Goal: Information Seeking & Learning: Learn about a topic

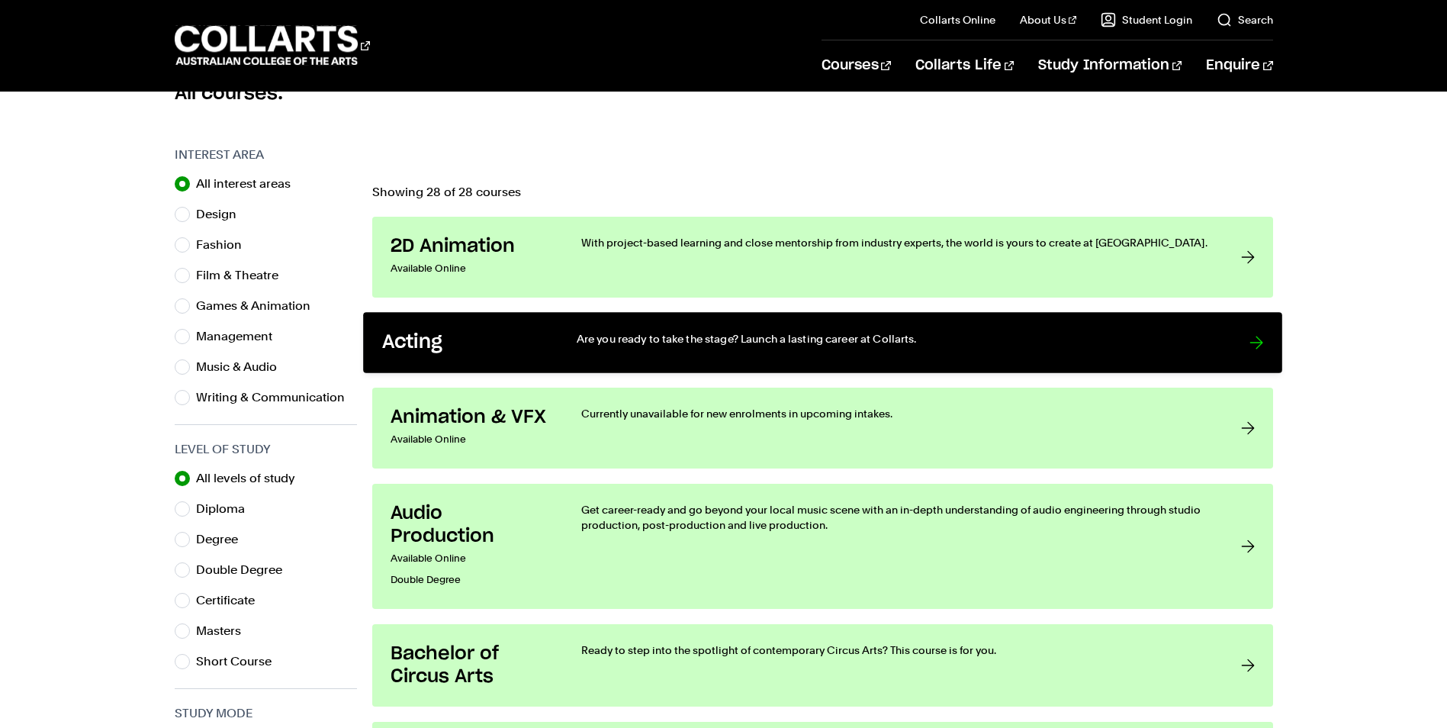
scroll to position [458, 0]
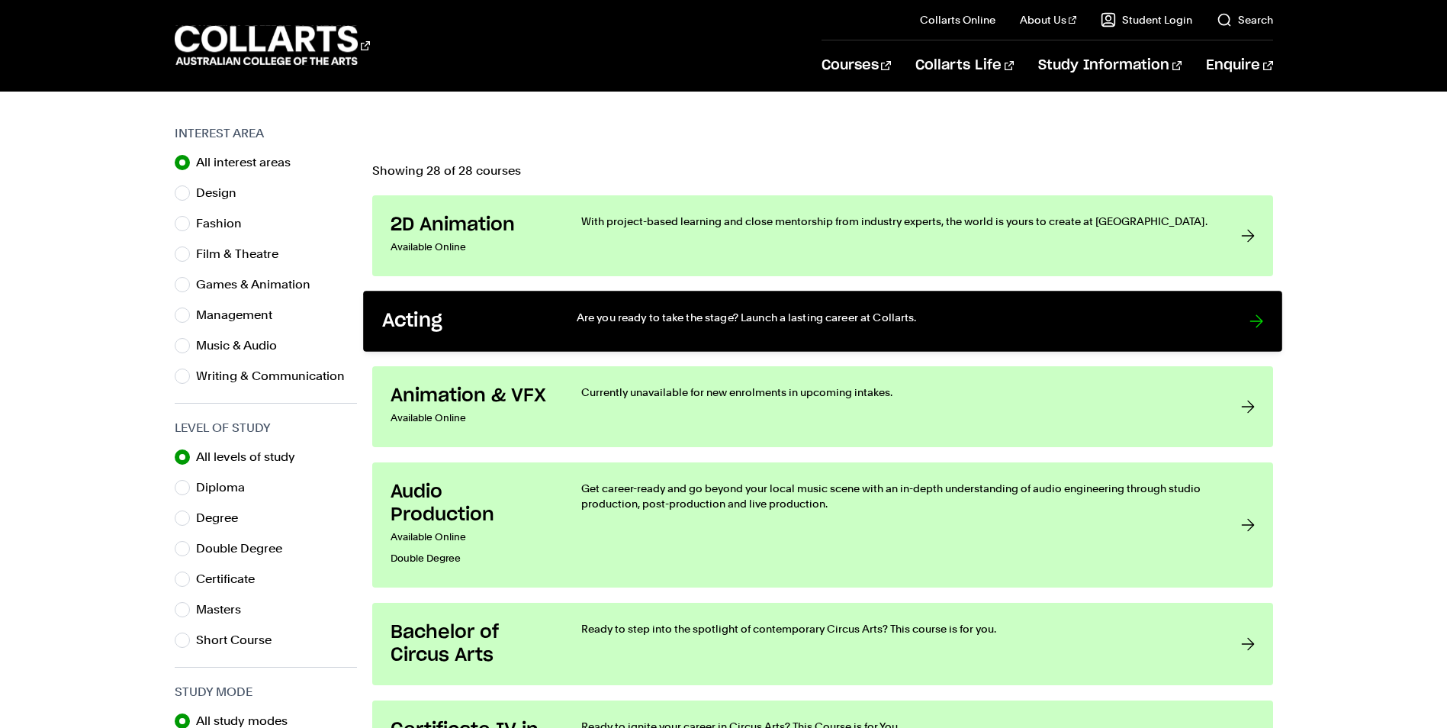
click at [612, 311] on p "Are you ready to take the stage? Launch a lasting career at Collarts." at bounding box center [897, 317] width 642 height 15
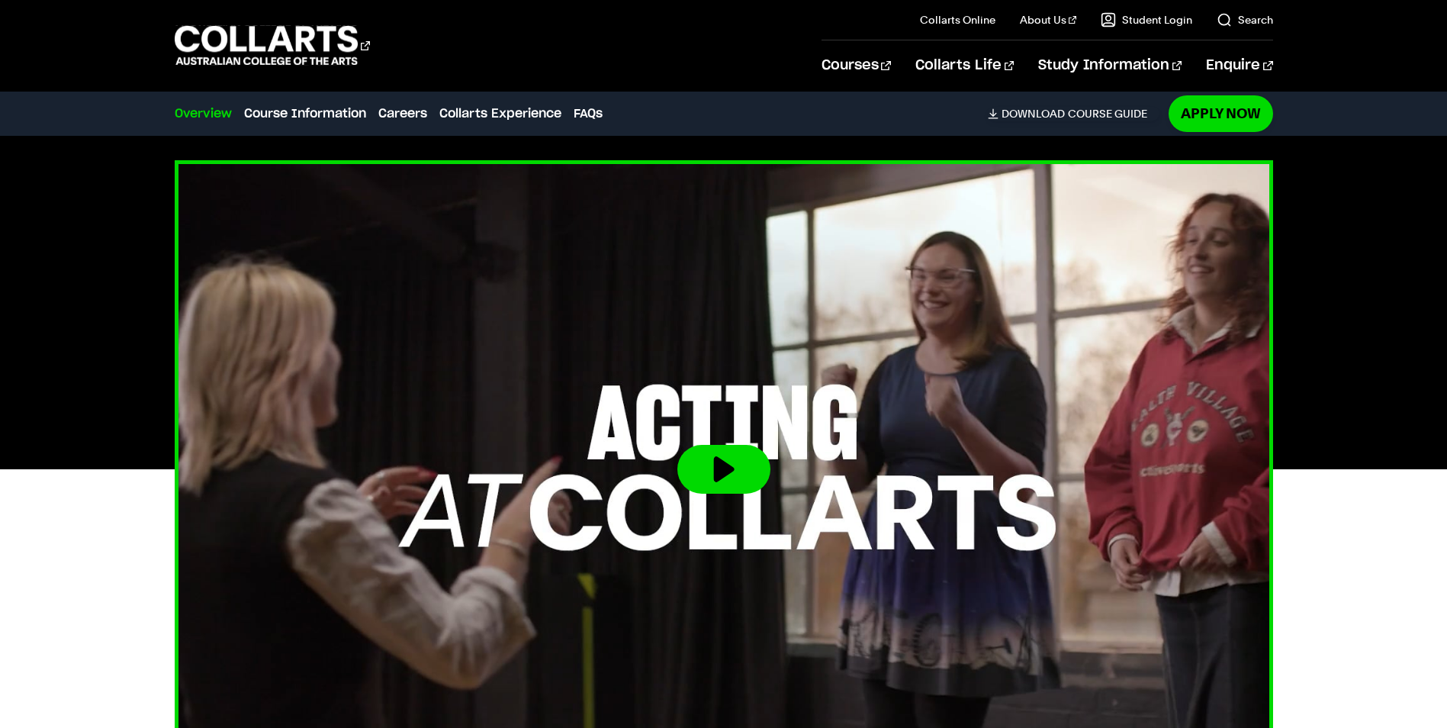
scroll to position [458, 0]
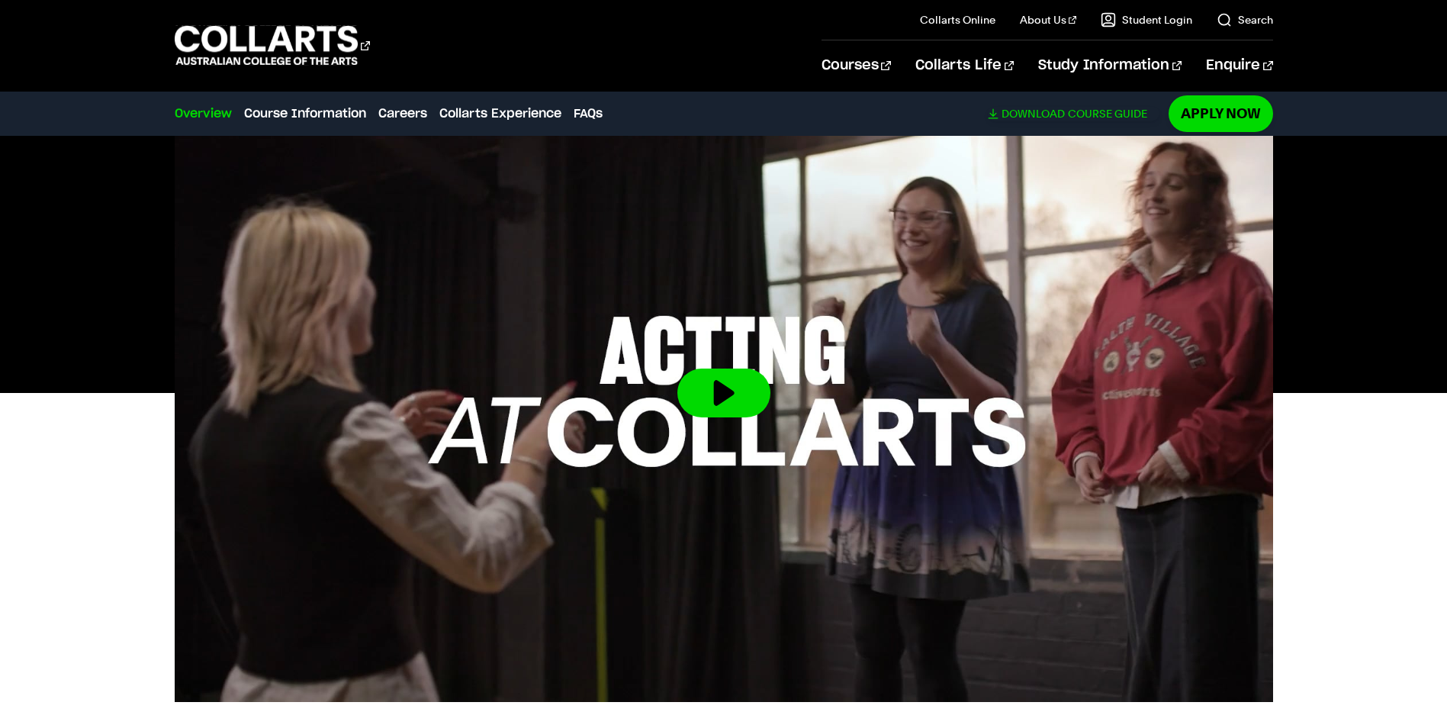
click at [1097, 111] on link "Download Course Guide" at bounding box center [1074, 114] width 172 height 14
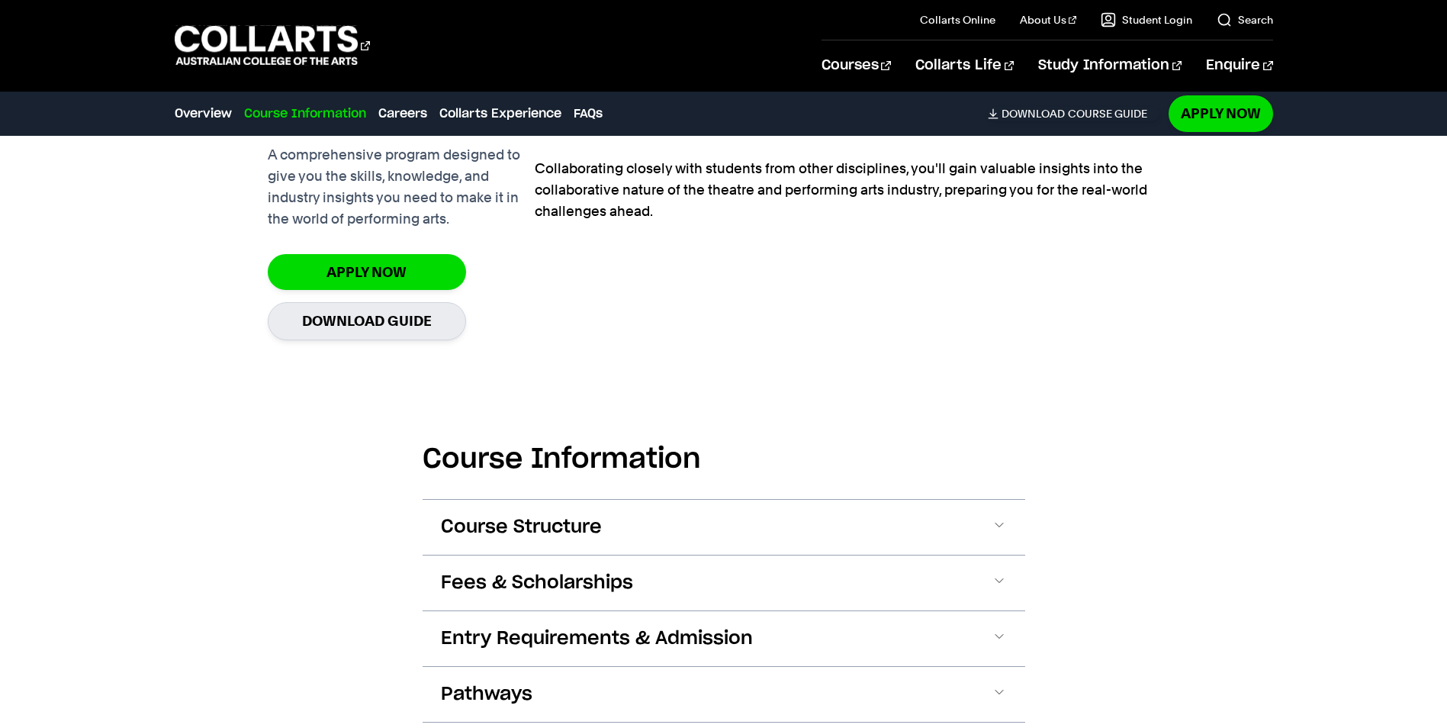
scroll to position [1373, 0]
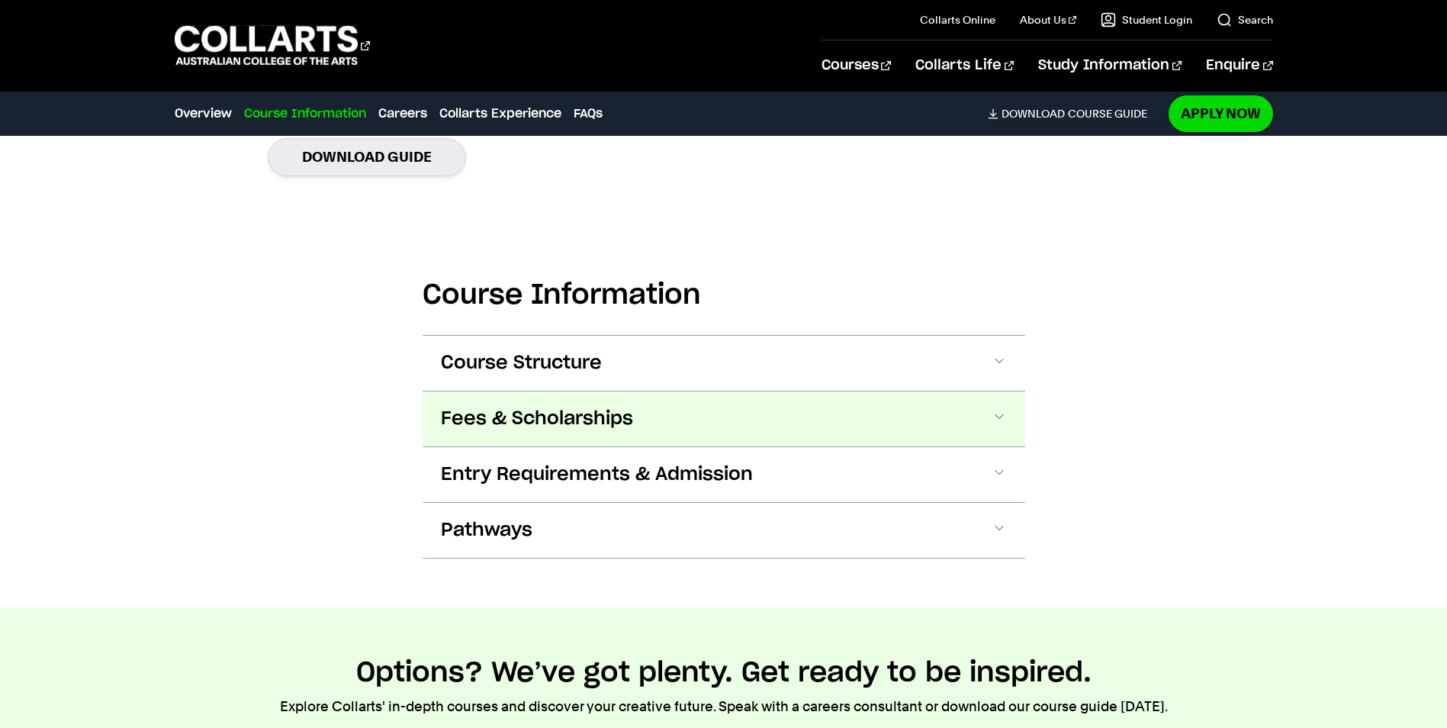
click at [640, 421] on button "Fees & Scholarships" at bounding box center [724, 418] width 603 height 55
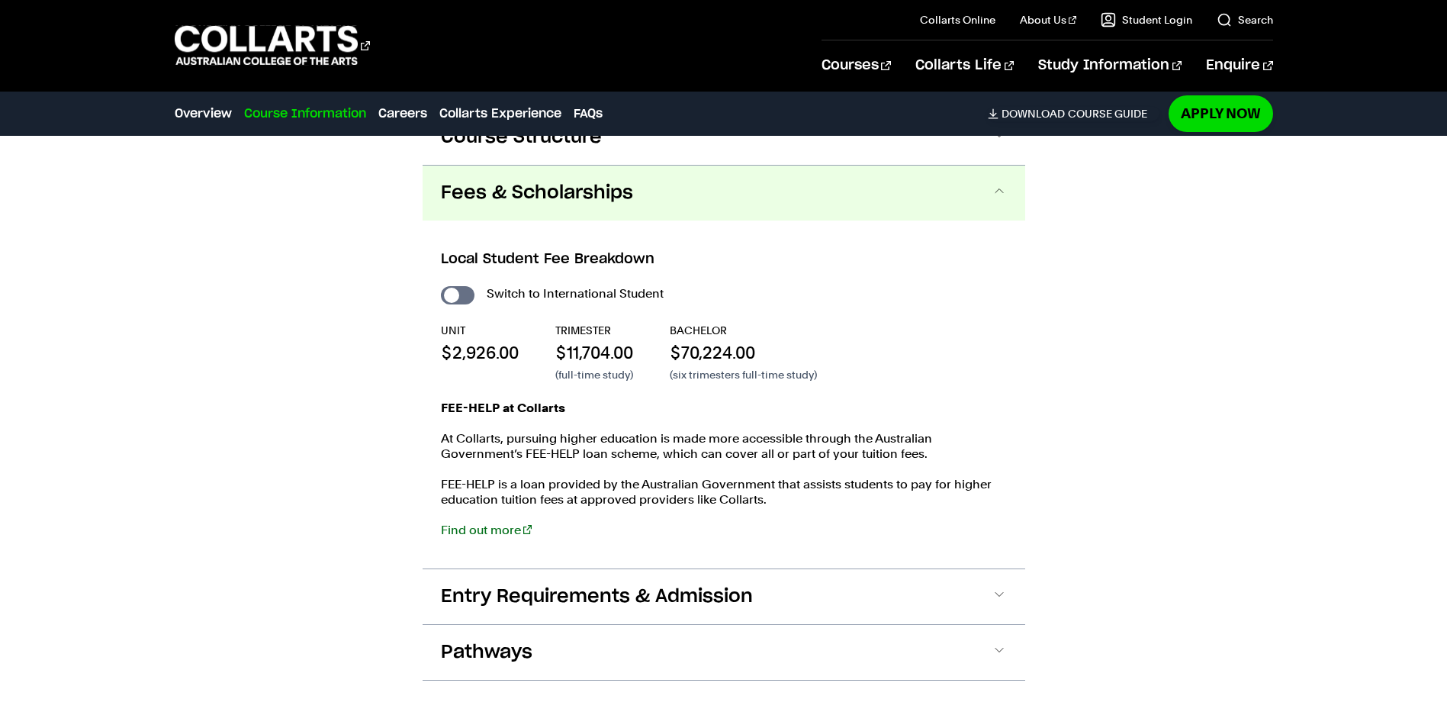
scroll to position [1627, 0]
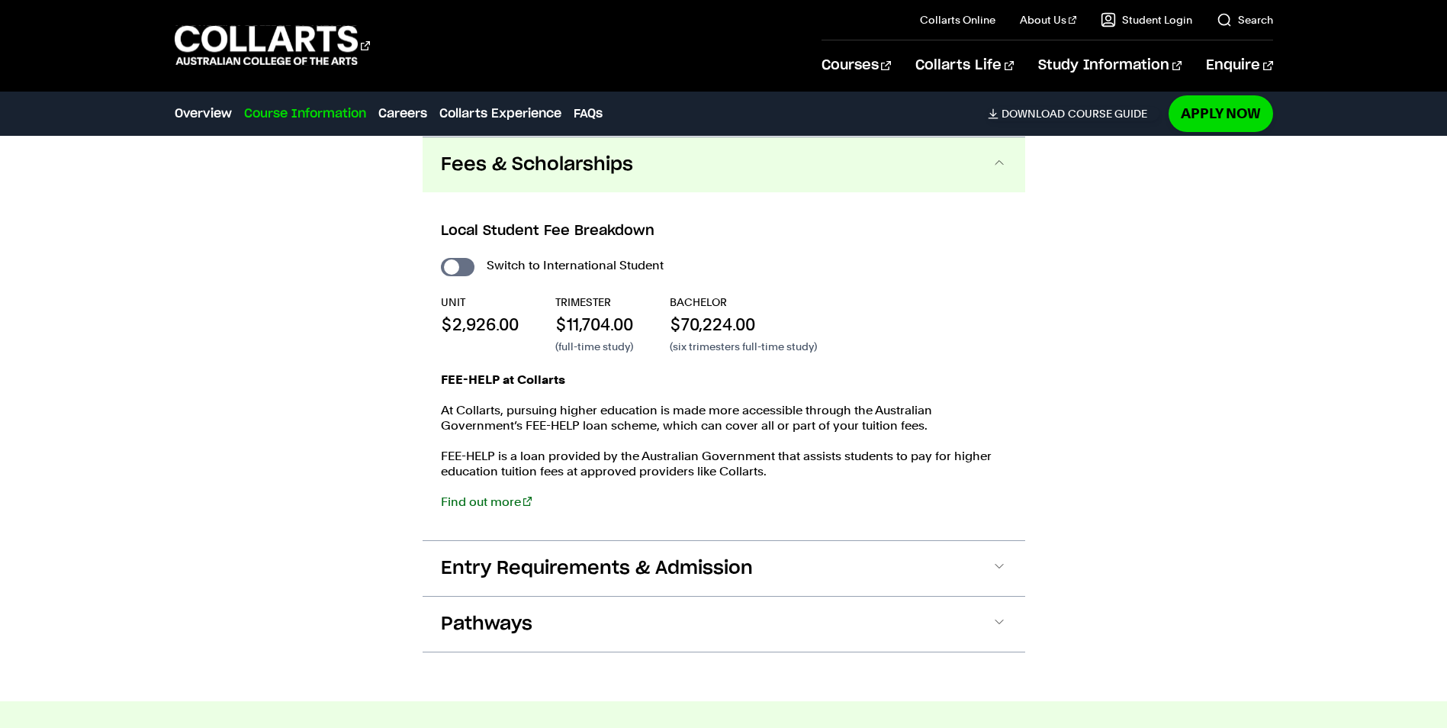
drag, startPoint x: 778, startPoint y: 327, endPoint x: 792, endPoint y: 319, distance: 16.1
click at [792, 319] on p "$70,224.00" at bounding box center [743, 324] width 147 height 23
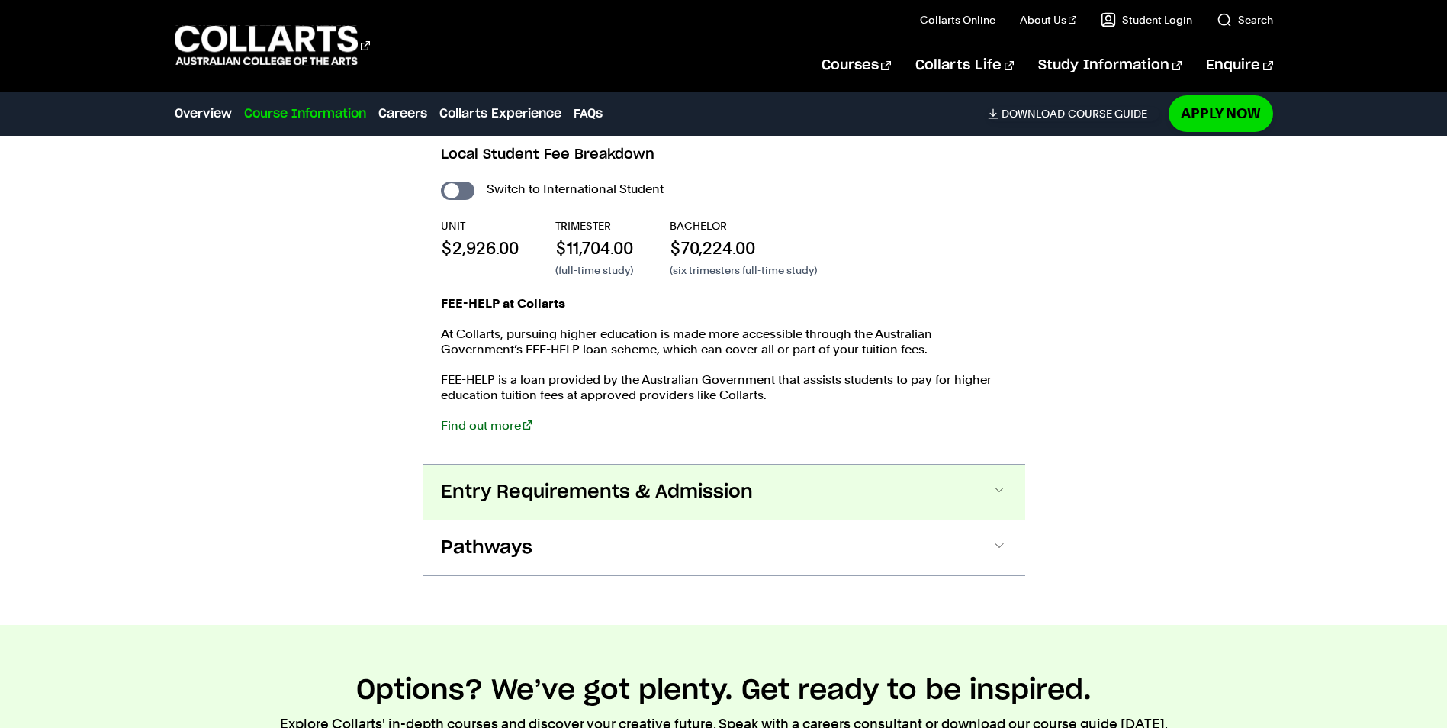
click at [712, 508] on button "Entry Requirements & Admission" at bounding box center [724, 492] width 603 height 55
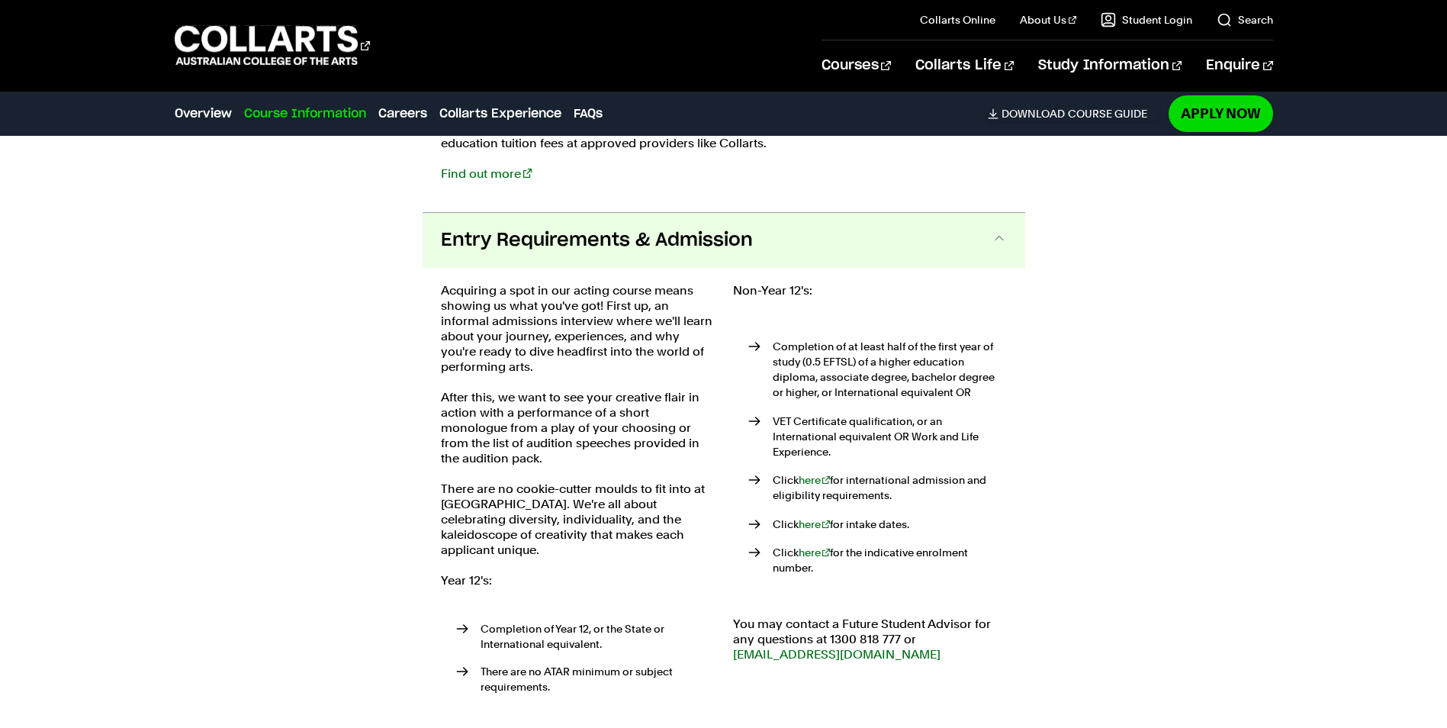
scroll to position [1943, 0]
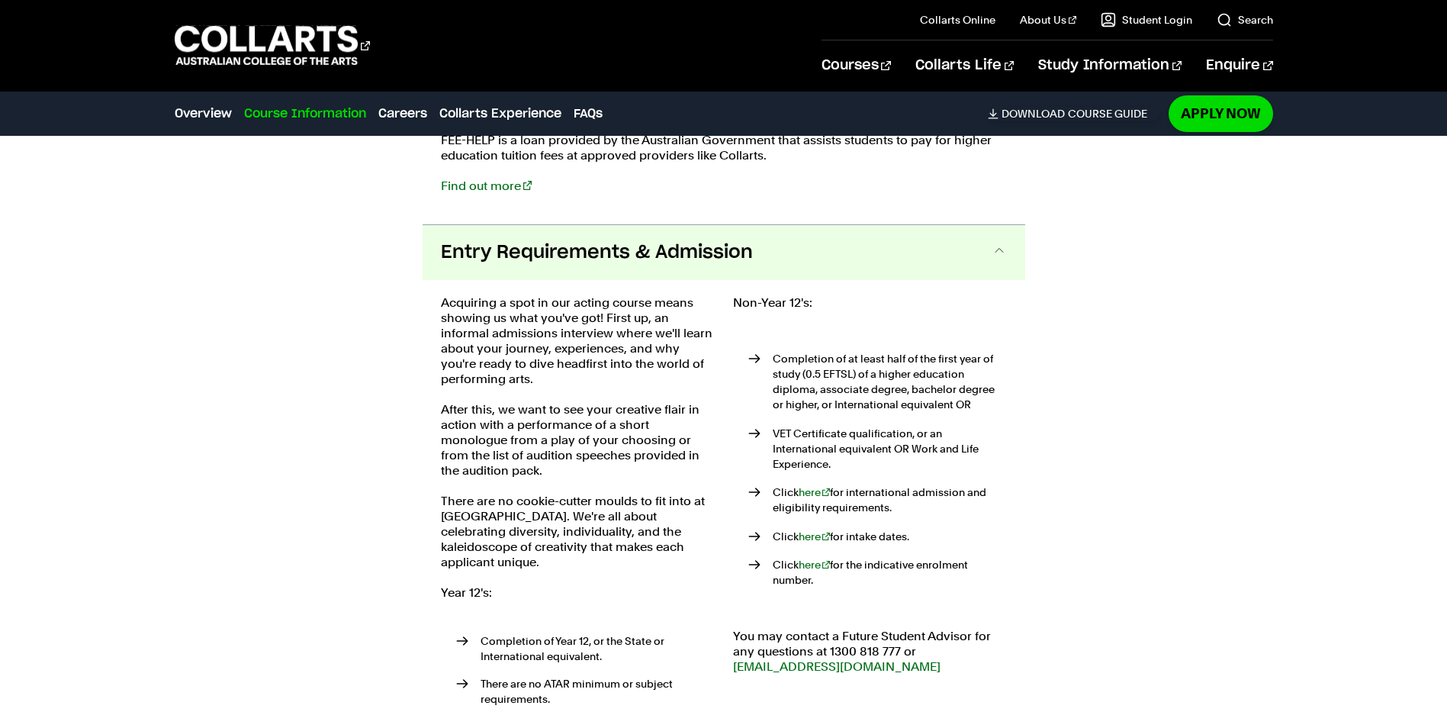
click at [669, 255] on span "Entry Requirements & Admission" at bounding box center [597, 252] width 312 height 24
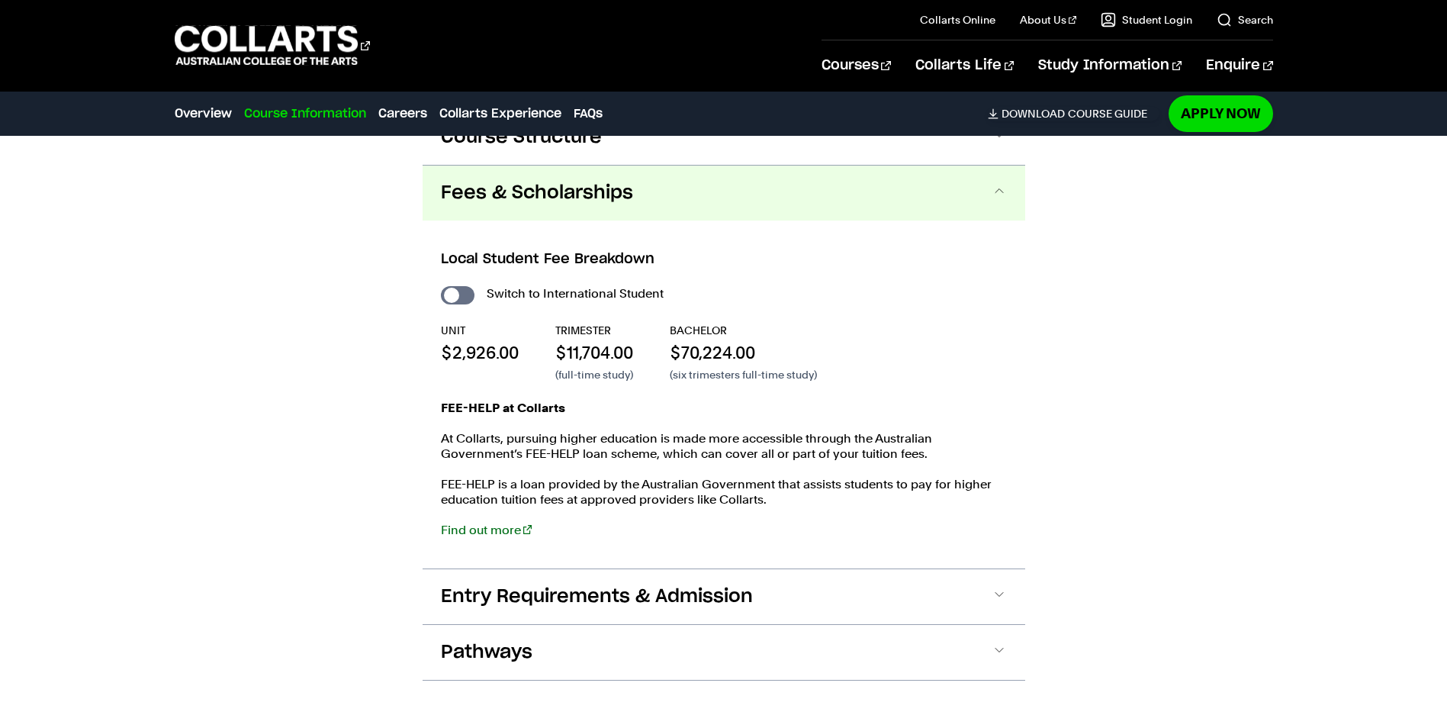
scroll to position [1562, 0]
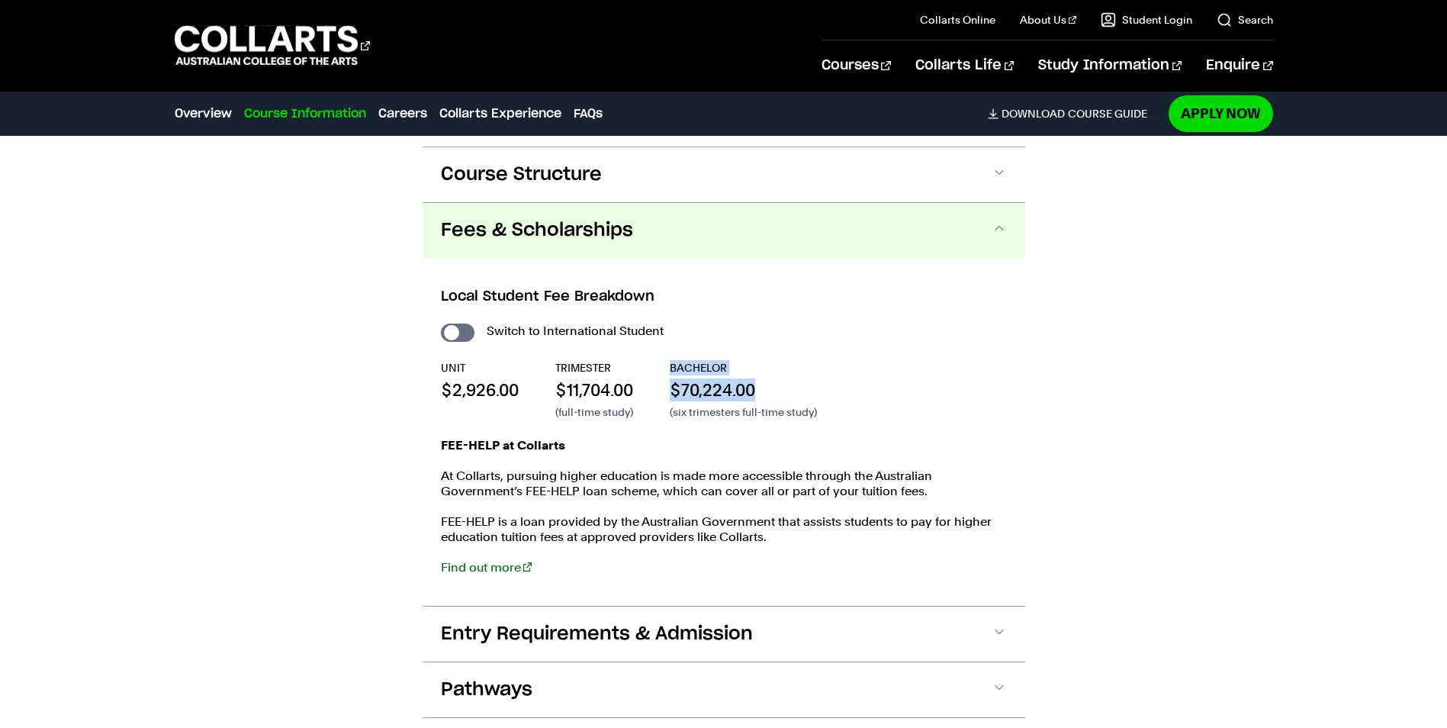
drag, startPoint x: 766, startPoint y: 394, endPoint x: 640, endPoint y: 405, distance: 126.3
click at [640, 405] on div "UNIT $2,926.00 TRIMESTER $11,704.00 (full-time study) BACHELOR $70,224.00 (six …" at bounding box center [724, 390] width 566 height 60
click at [1004, 394] on div "UNIT $2,926.00 TRIMESTER $11,704.00 (full-time study) BACHELOR $70,224.00 (six …" at bounding box center [724, 390] width 566 height 60
drag, startPoint x: 770, startPoint y: 492, endPoint x: 662, endPoint y: 486, distance: 107.7
click at [662, 486] on p "At Collarts, pursuing higher education is made more accessible through the Aust…" at bounding box center [724, 483] width 566 height 31
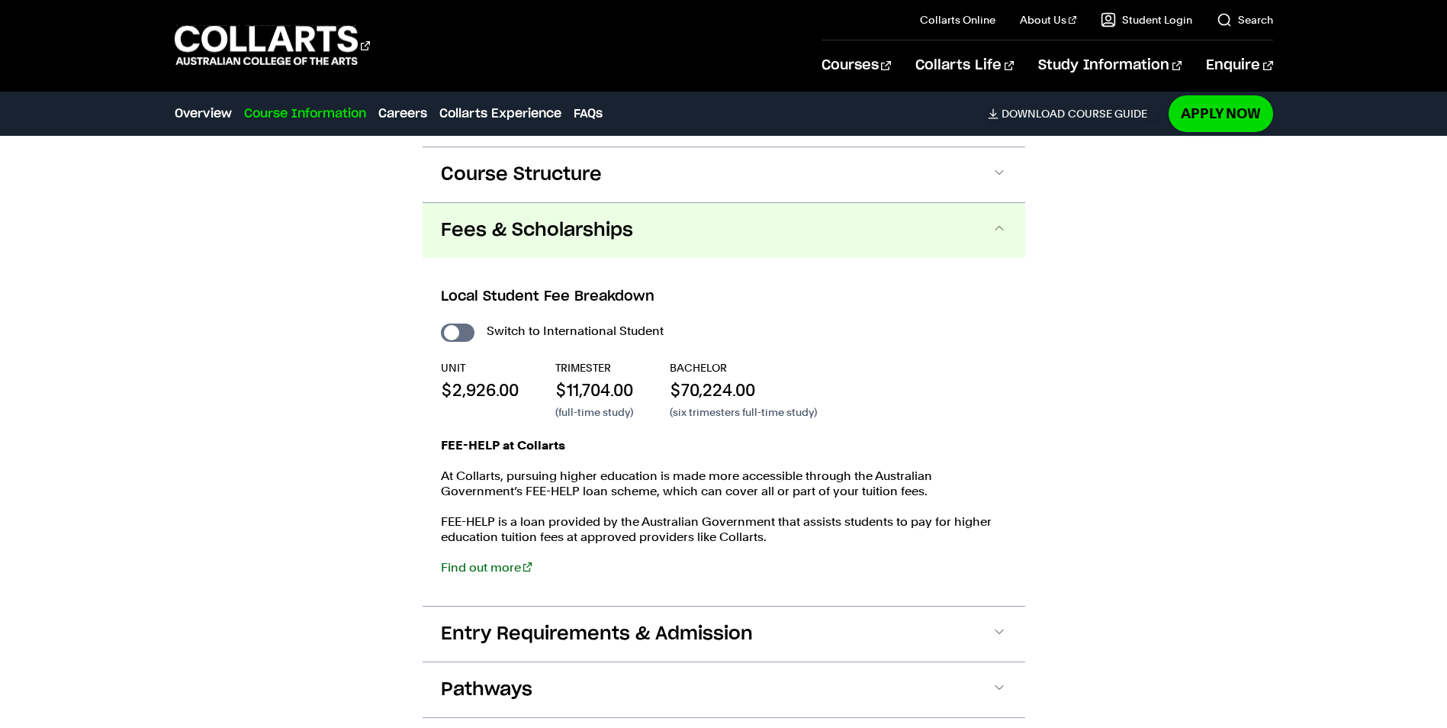
click at [1085, 491] on div "Course Information Course Structure Bachelor of Performing Arts (Acting) The Ba…" at bounding box center [723, 392] width 1344 height 748
click at [764, 399] on p "$70,224.00" at bounding box center [743, 389] width 147 height 23
drag, startPoint x: 764, startPoint y: 399, endPoint x: 693, endPoint y: 404, distance: 71.1
click at [693, 404] on div "BACHELOR $70,224.00 (six trimesters full-time study)" at bounding box center [743, 390] width 147 height 60
click at [819, 410] on div "UNIT $2,926.00 TRIMESTER $11,704.00 (full-time study) BACHELOR $70,224.00 (six …" at bounding box center [724, 390] width 566 height 60
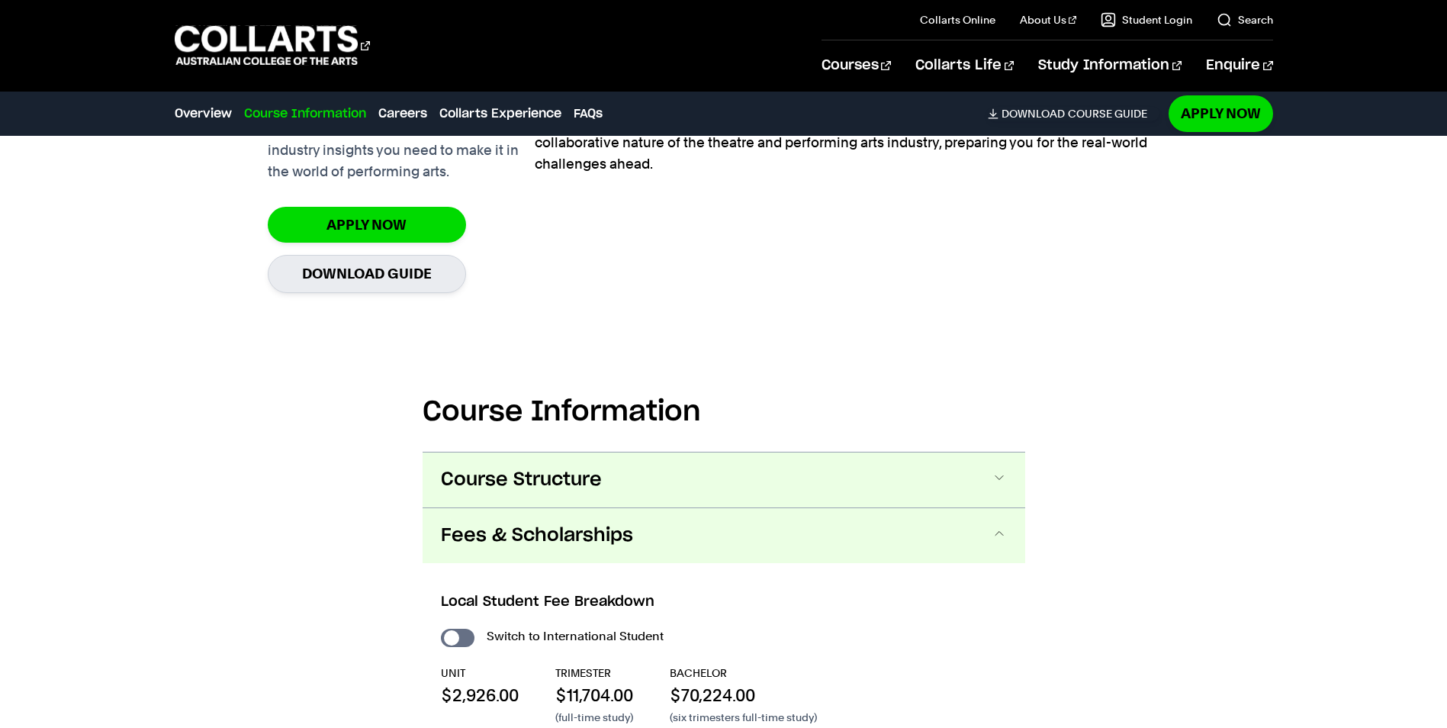
click at [632, 475] on button "Course Structure" at bounding box center [724, 479] width 603 height 55
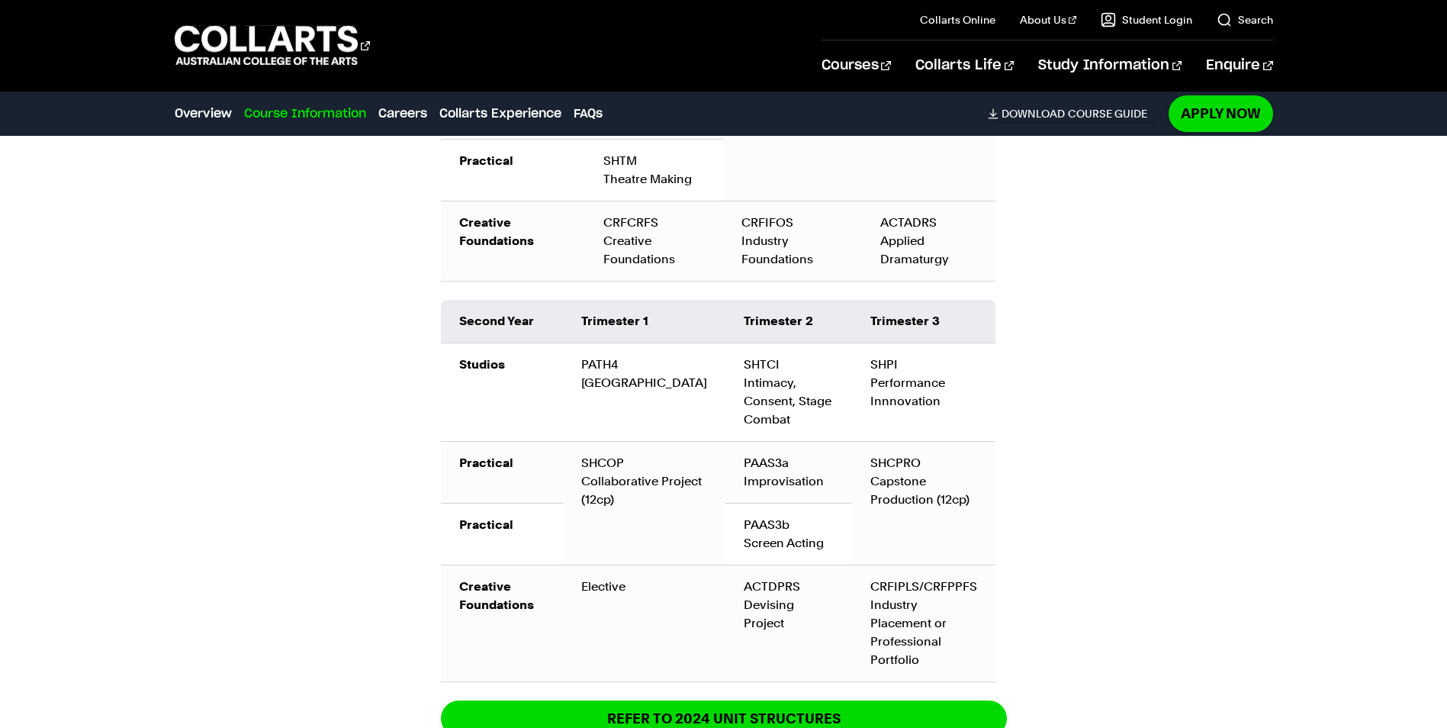
scroll to position [2020, 0]
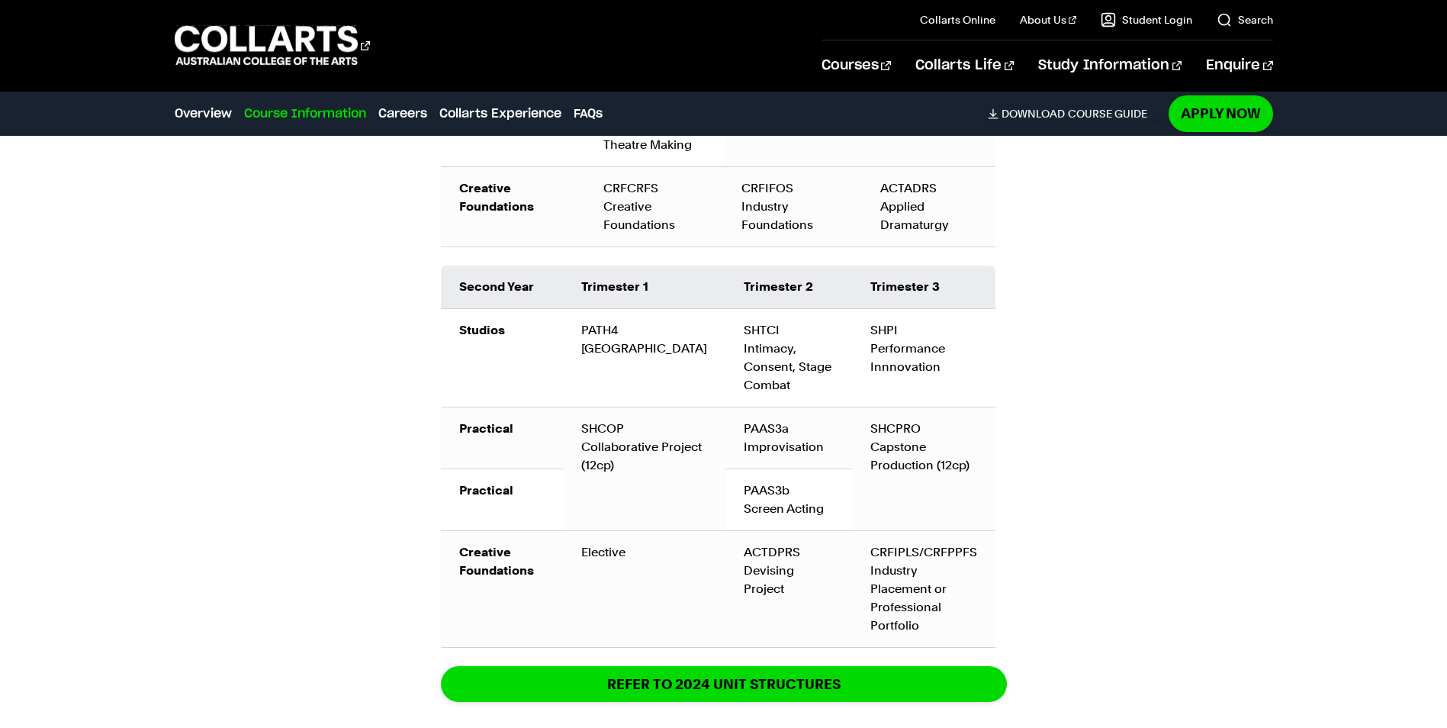
click at [1064, 462] on div "Course Information Course Structure Bachelor of Performing Arts (Acting) The Ba…" at bounding box center [723, 449] width 1344 height 1778
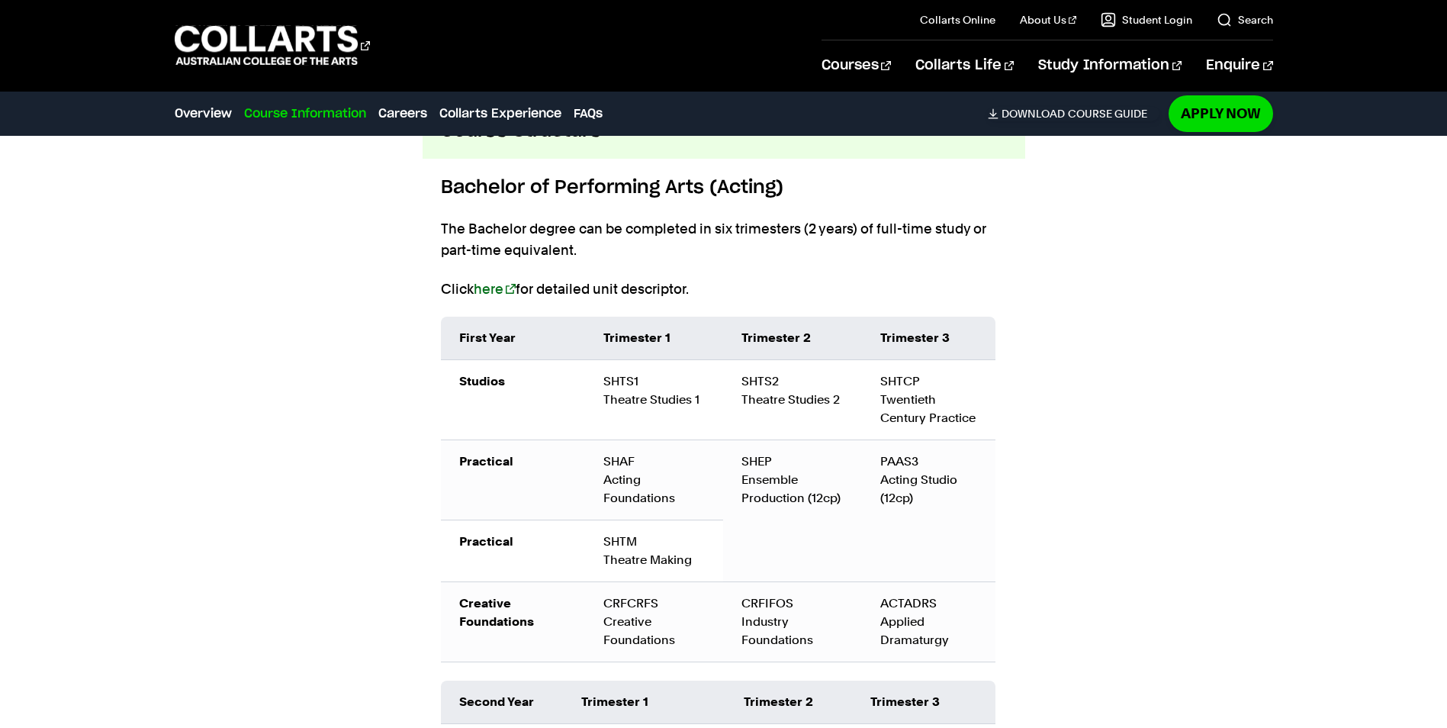
scroll to position [1639, 0]
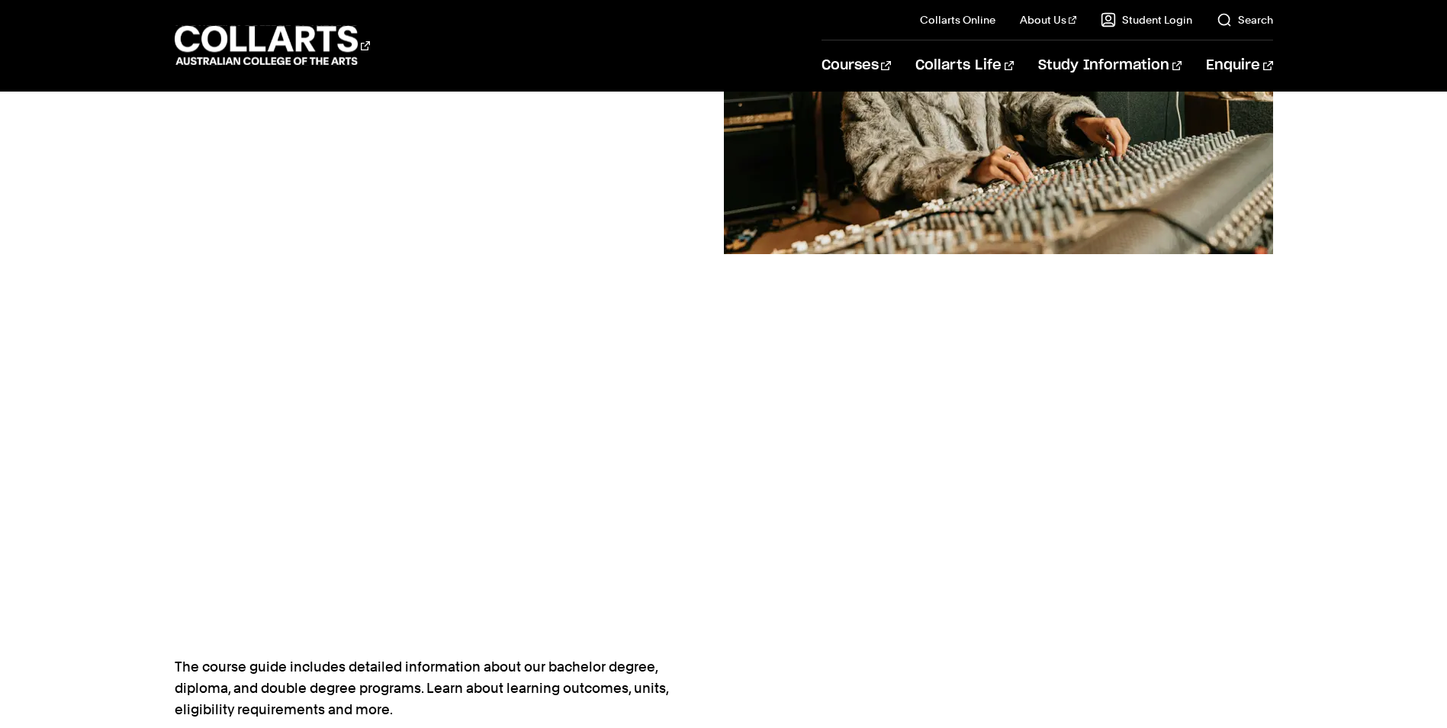
scroll to position [381, 0]
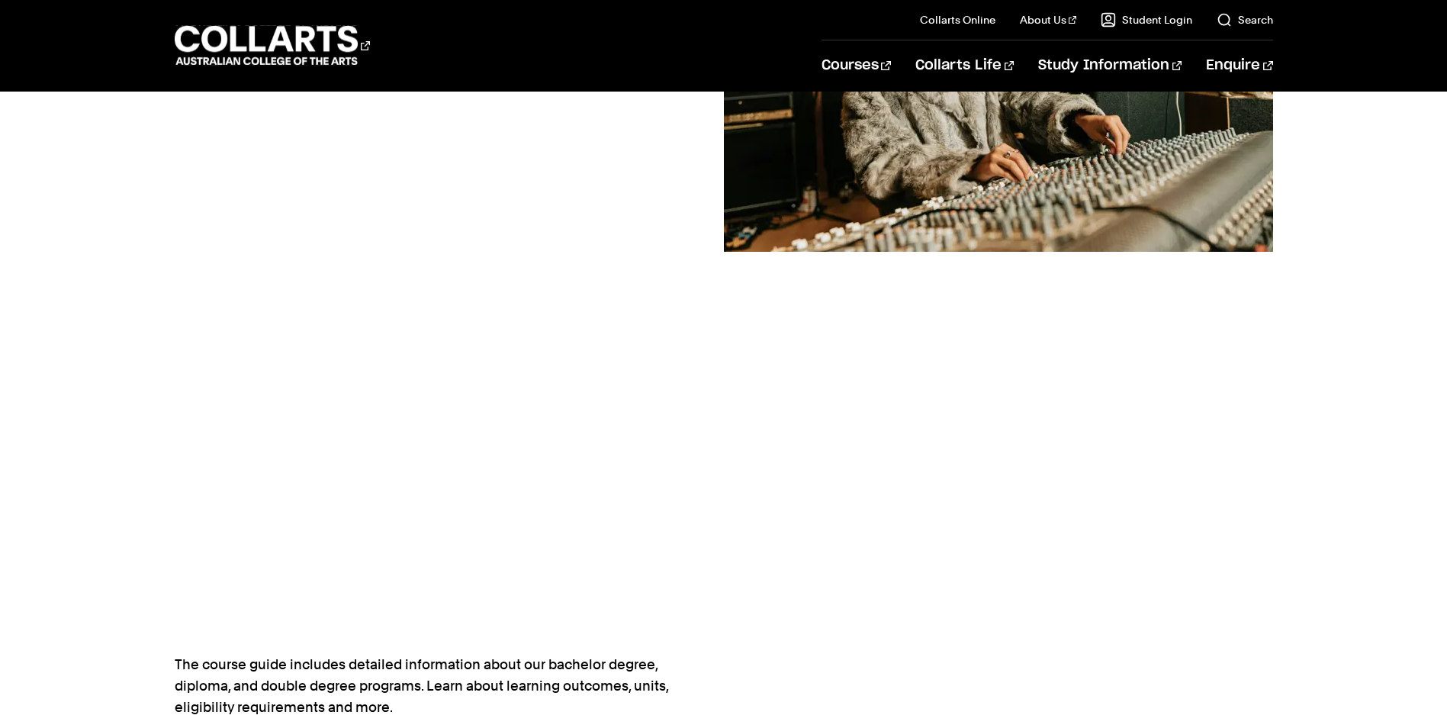
click at [954, 460] on div at bounding box center [998, 314] width 549 height 857
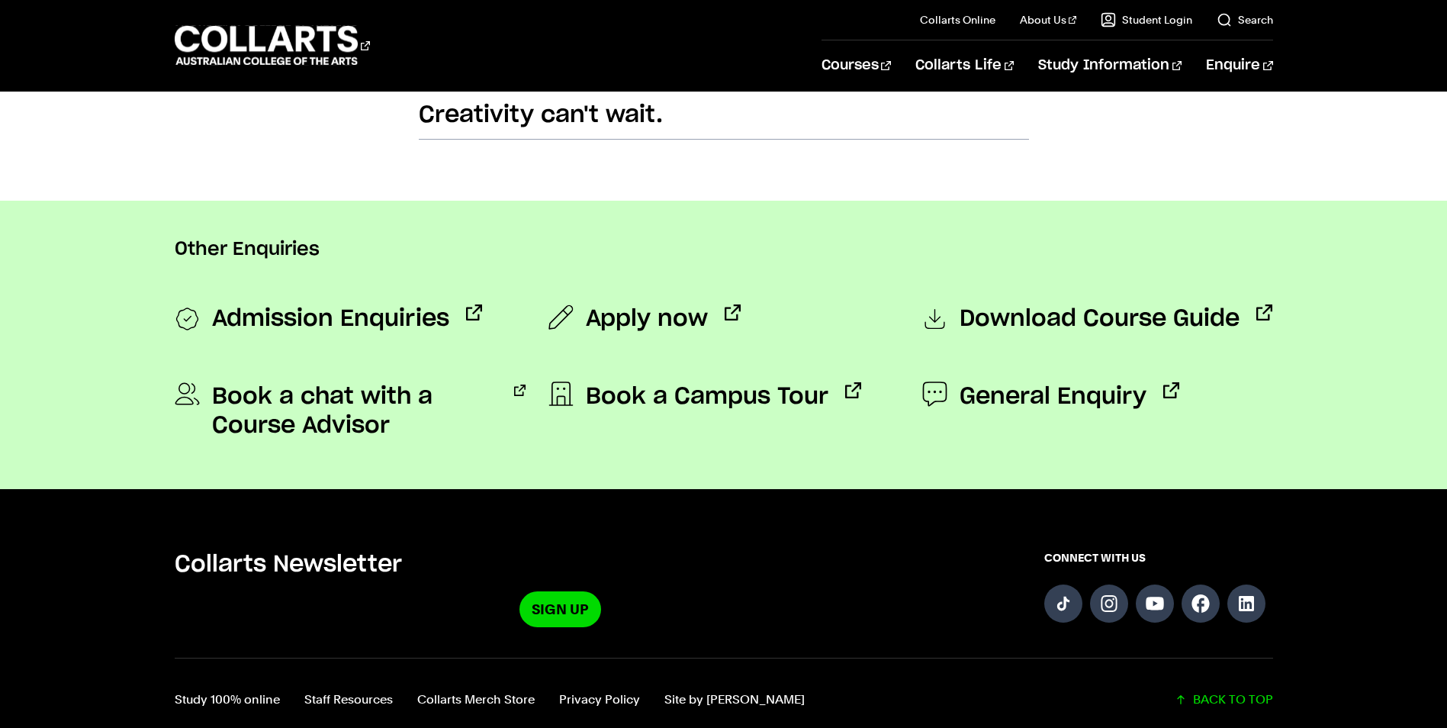
scroll to position [1068, 0]
